Goal: Ask a question: Seek information or help from site administrators or community

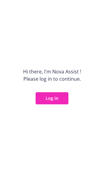
click at [52, 97] on button "Log in" at bounding box center [52, 98] width 33 height 12
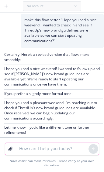
click at [48, 144] on textarea at bounding box center [52, 149] width 73 height 12
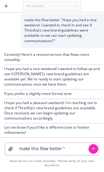
paste textarea "Can you please confirm what the pay cycle is for all ThredUp employees?"
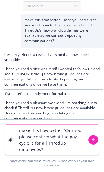
type textarea "make this flow better "Can you please confirm what the pay cycle is for all Thr…"
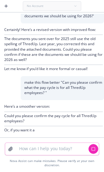
scroll to position [625, 0]
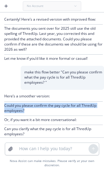
drag, startPoint x: 37, startPoint y: 122, endPoint x: 3, endPoint y: 118, distance: 34.0
click at [3, 118] on div "Here’s a smoother version: Could you please confirm the pay cycle for all Thred…" at bounding box center [52, 123] width 104 height 66
copy p "Could you please confirm the pay cycle for all ThredUp employees?"
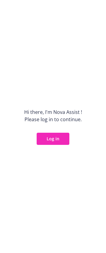
click at [63, 142] on button "Log in" at bounding box center [53, 139] width 33 height 12
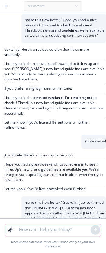
click at [38, 233] on textarea at bounding box center [53, 230] width 75 height 12
paste textarea "Could you also please share the Workday log in link? The one I have is giving m…"
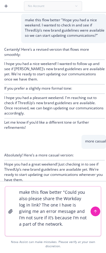
type textarea "make this flow better "Could you also please share the Workday log in link? The…"
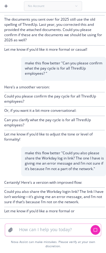
scroll to position [645, 0]
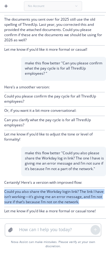
drag, startPoint x: 5, startPoint y: 197, endPoint x: 97, endPoint y: 206, distance: 92.5
click at [97, 205] on p "Could you also share the Workday login link? The link I have isn’t working—it’s…" at bounding box center [54, 197] width 101 height 16
copy p "Could you also share the Workday login link? The link I have isn’t working—it’s…"
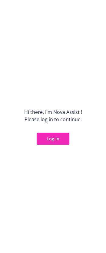
click at [49, 139] on button "Log in" at bounding box center [53, 139] width 33 height 12
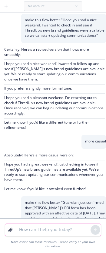
click at [32, 235] on textarea at bounding box center [53, 230] width 75 height 12
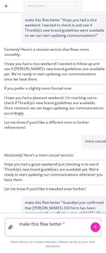
paste textarea "I have to log in every time I go to use Nova in Outlook. Can I connect with som…"
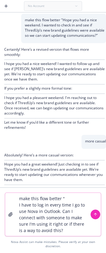
type textarea "make this flow better " I have to log in every time I go to use Nova in Outlook…"
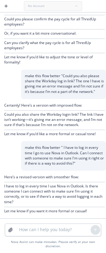
scroll to position [728, 0]
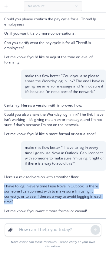
drag, startPoint x: 32, startPoint y: 205, endPoint x: 1, endPoint y: 193, distance: 33.3
click at [1, 193] on div "Here’s a revised version with smoother flow: I have to log in every time I use …" at bounding box center [53, 195] width 106 height 48
copy p "I have to log in every time I use Nova in Outlook. Is there someone I can conne…"
